Goal: Find contact information: Find contact information

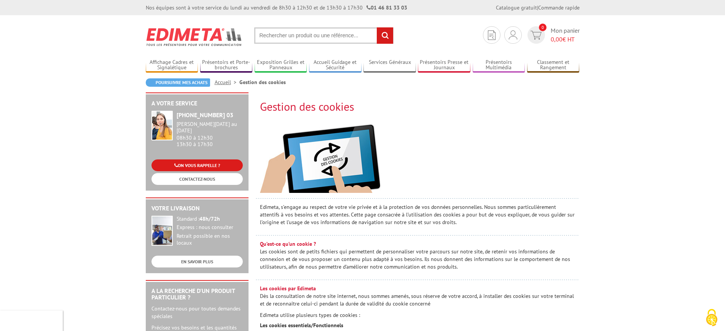
click at [197, 159] on link "ON VOUS RAPPELLE ?" at bounding box center [196, 165] width 91 height 12
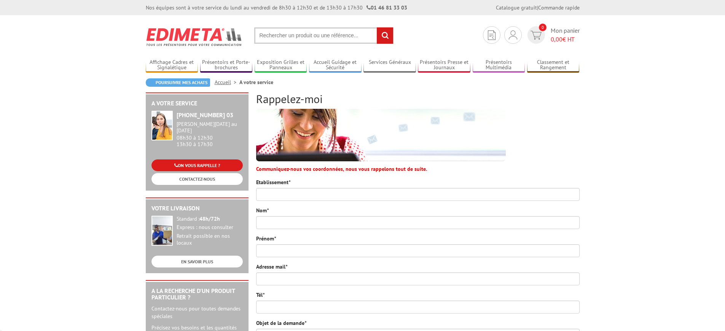
click at [197, 159] on link "ON VOUS RAPPELLE ?" at bounding box center [196, 165] width 91 height 12
